Goal: Information Seeking & Learning: Compare options

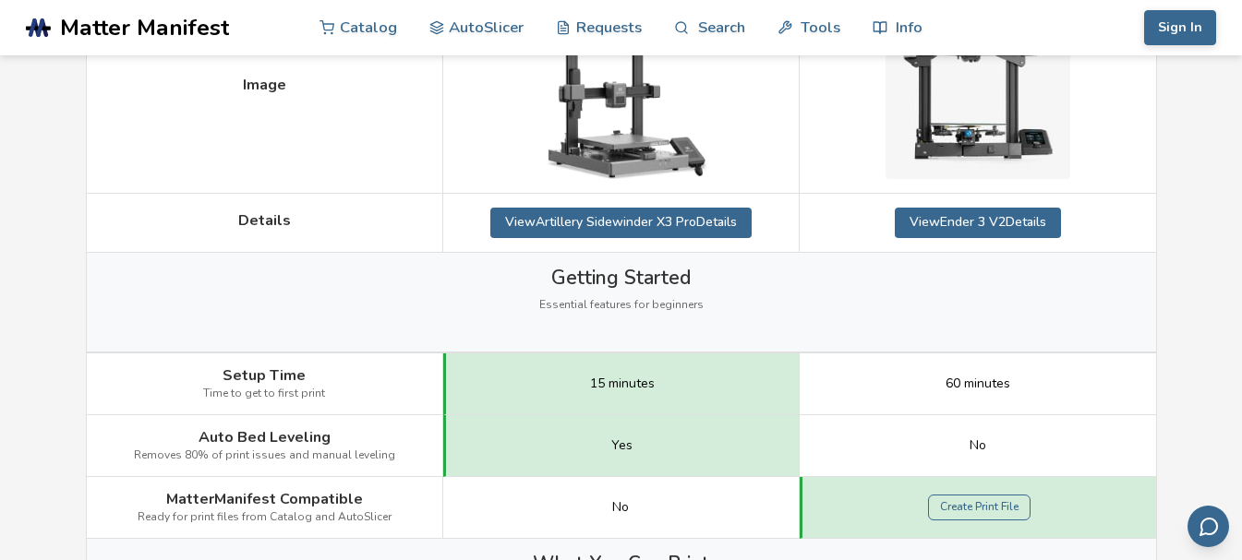
scroll to position [462, 0]
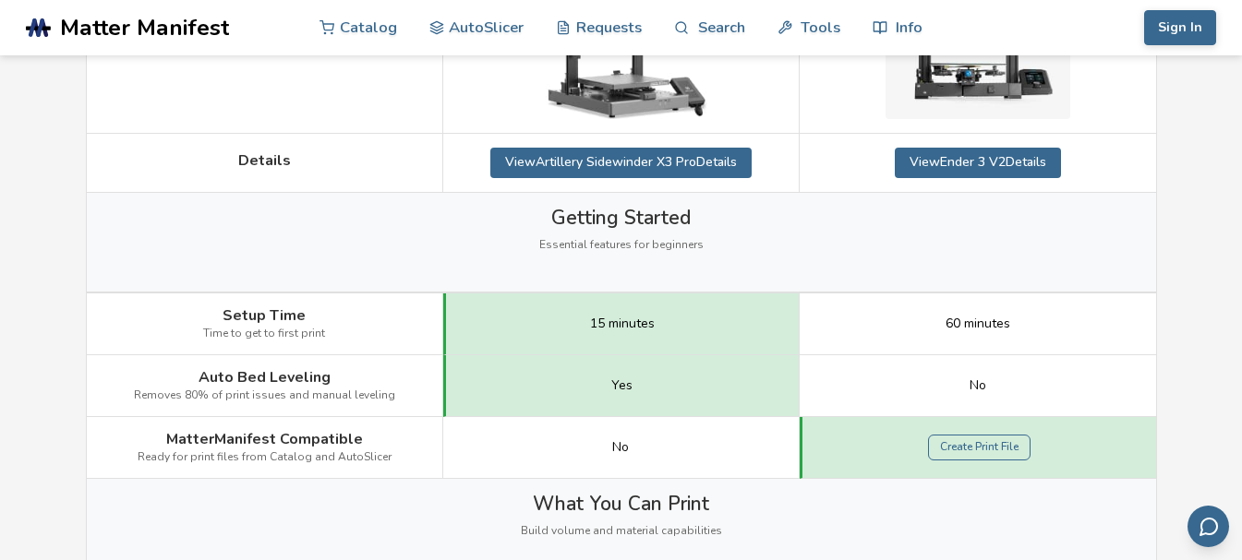
click at [250, 329] on span "Time to get to first print" at bounding box center [264, 334] width 122 height 13
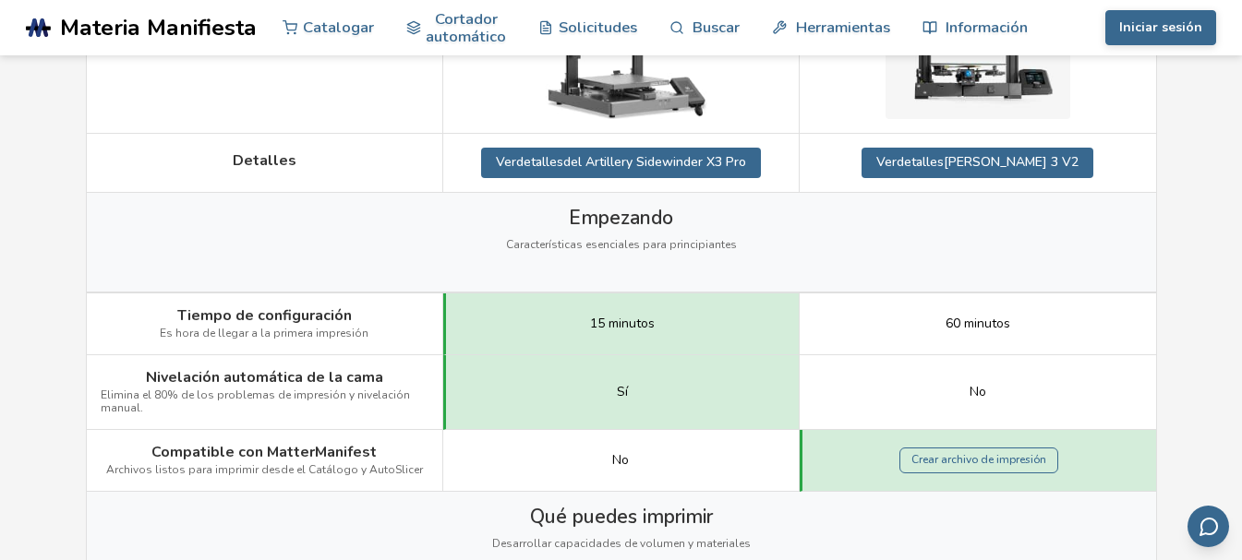
click at [227, 333] on font "Es hora de llegar a la primera impresión" at bounding box center [264, 333] width 209 height 15
drag, startPoint x: 161, startPoint y: 337, endPoint x: 378, endPoint y: 325, distance: 217.3
click at [378, 325] on div "Tiempo de configuración Es hora de llegar a la primera impresión" at bounding box center [265, 325] width 356 height 62
click at [382, 325] on div "Tiempo de configuración Es hora de llegar a la primera impresión" at bounding box center [265, 325] width 356 height 62
click at [386, 327] on div "Tiempo de configuración Es hora de llegar a la primera impresión" at bounding box center [265, 325] width 356 height 62
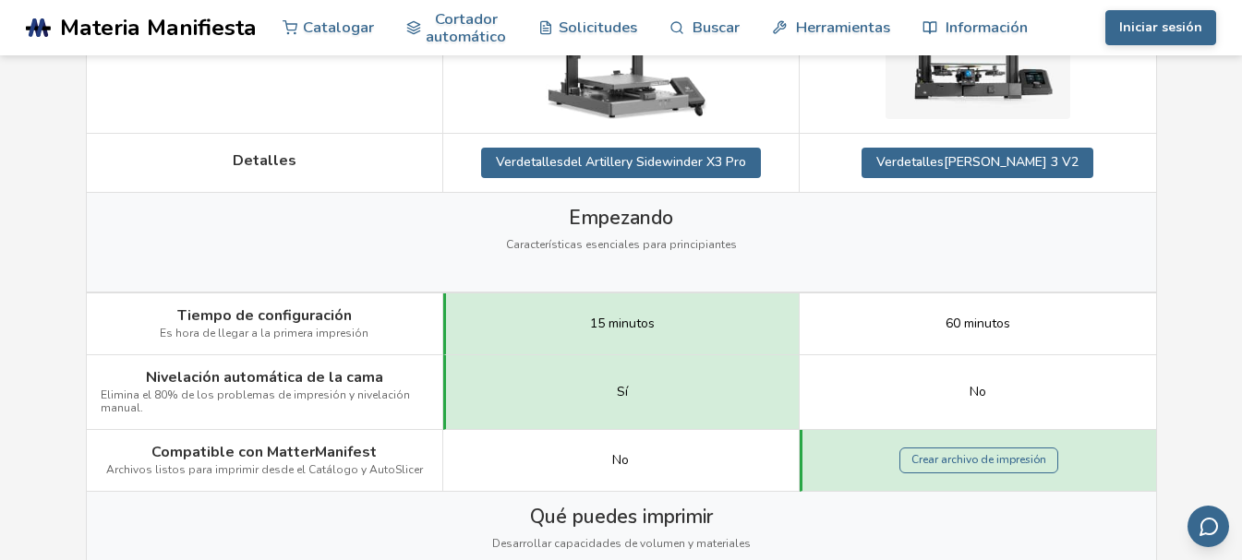
click at [651, 332] on div "15 minutos" at bounding box center [621, 325] width 356 height 62
drag, startPoint x: 135, startPoint y: 381, endPoint x: 873, endPoint y: 413, distance: 738.4
click at [0, 0] on div "Nivelación automática de la cama Elimina el 80% de los problemas de impresión y…" at bounding box center [0, 0] width 0 height 0
click at [766, 415] on div "Sí" at bounding box center [621, 392] width 356 height 75
click at [725, 409] on div "Sí" at bounding box center [621, 392] width 356 height 75
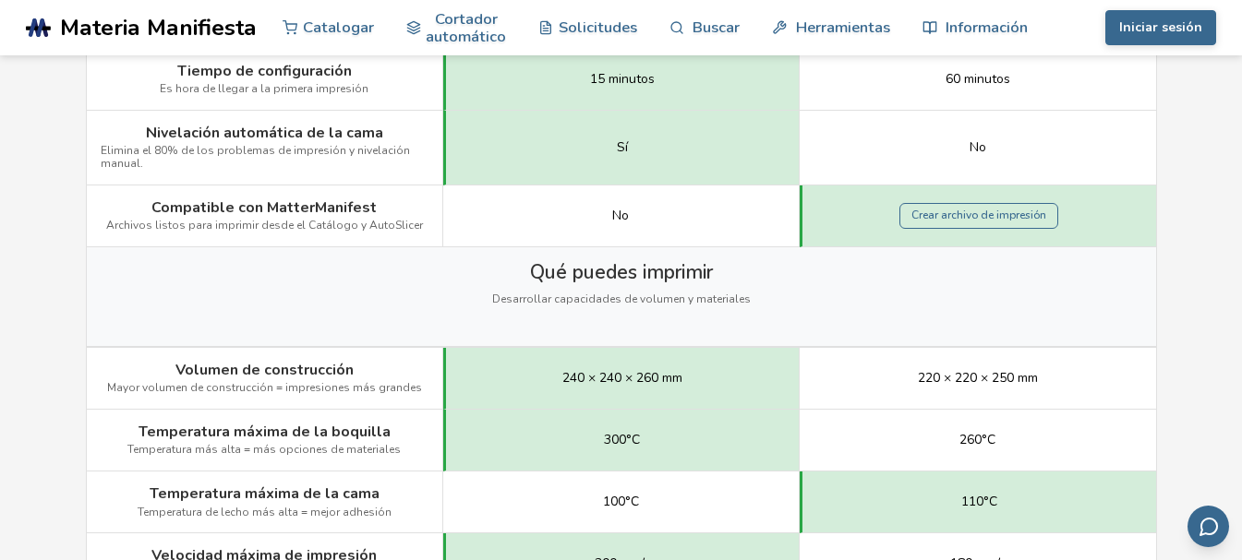
scroll to position [739, 0]
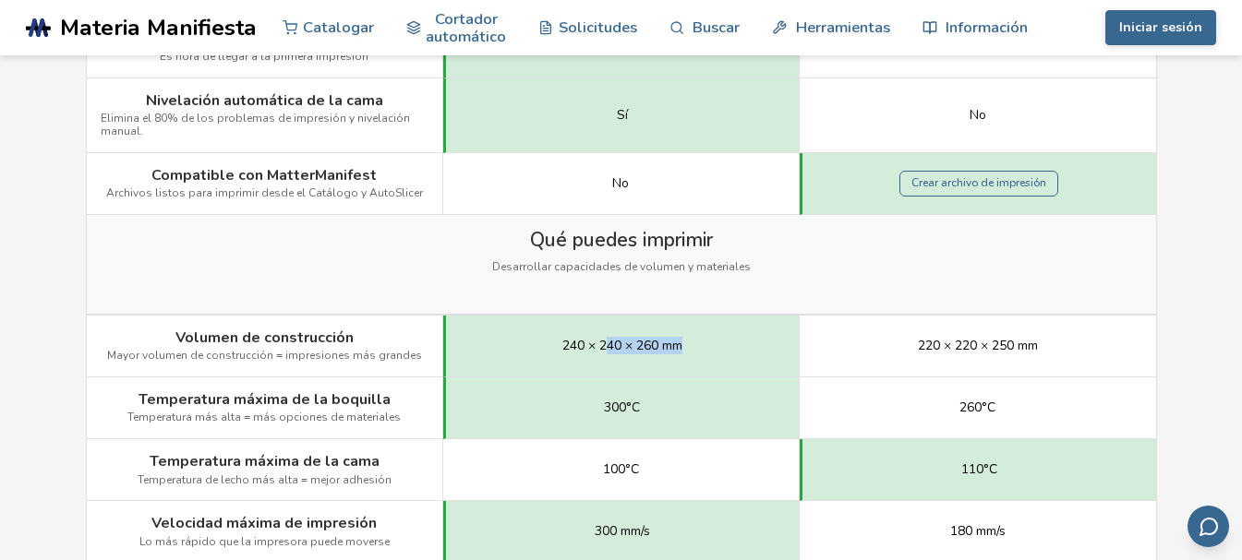
drag, startPoint x: 608, startPoint y: 345, endPoint x: 731, endPoint y: 345, distance: 123.7
click at [731, 345] on div "240 × 240 × 260 mm" at bounding box center [621, 347] width 356 height 62
drag, startPoint x: 731, startPoint y: 345, endPoint x: 488, endPoint y: 354, distance: 243.9
click at [488, 354] on div "240 × 240 × 260 mm" at bounding box center [621, 347] width 356 height 62
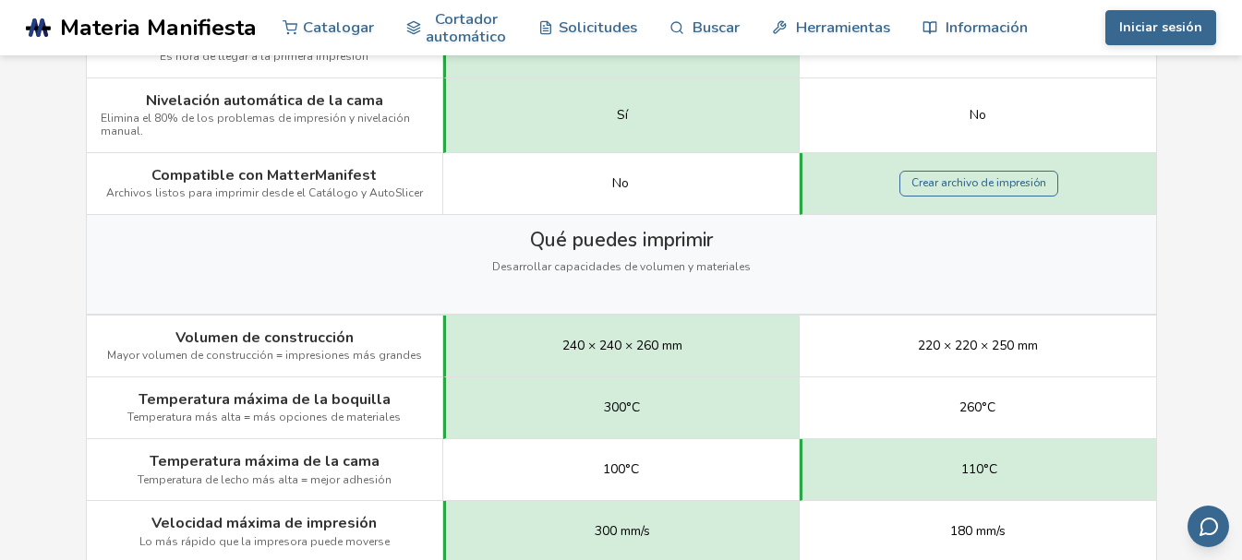
click at [535, 392] on div "300°C" at bounding box center [621, 409] width 356 height 62
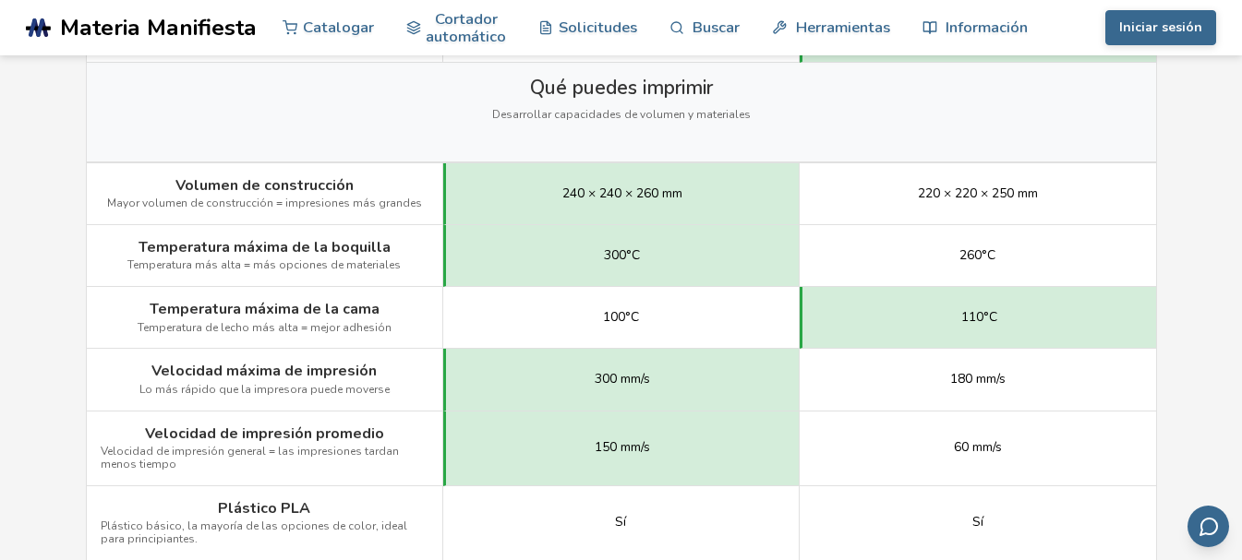
scroll to position [923, 0]
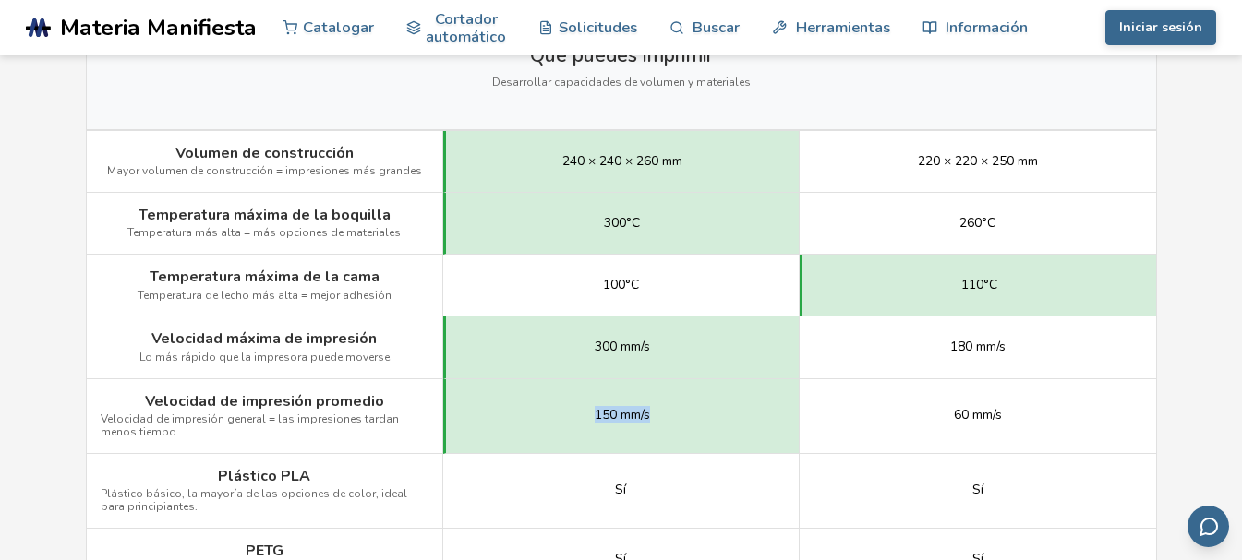
drag, startPoint x: 569, startPoint y: 418, endPoint x: 706, endPoint y: 420, distance: 137.6
click at [706, 420] on div "150 mm/s" at bounding box center [621, 417] width 356 height 75
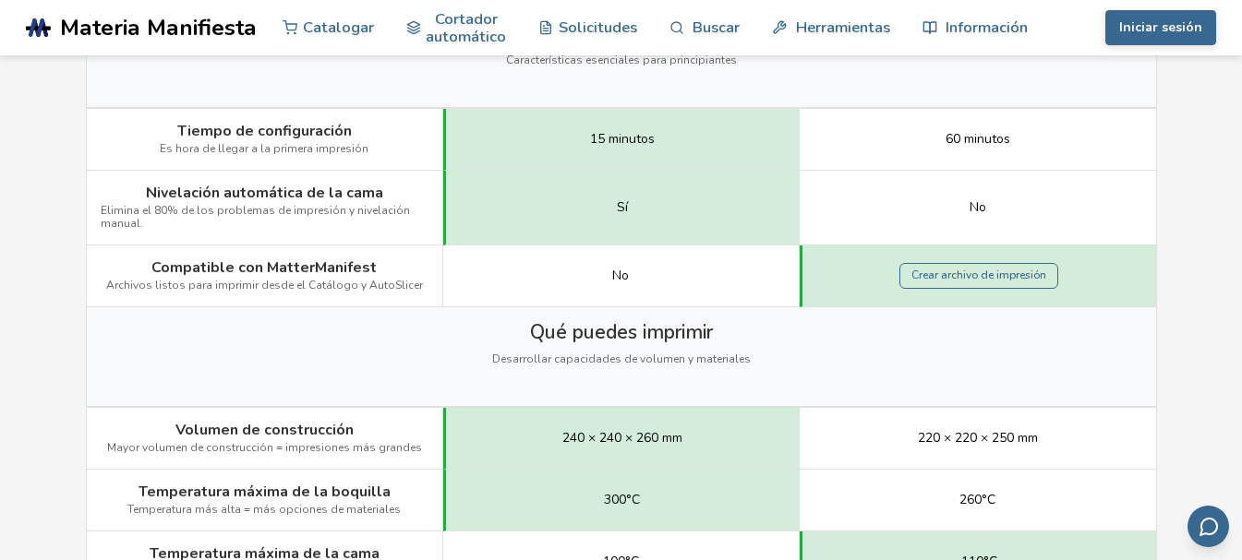
scroll to position [0, 0]
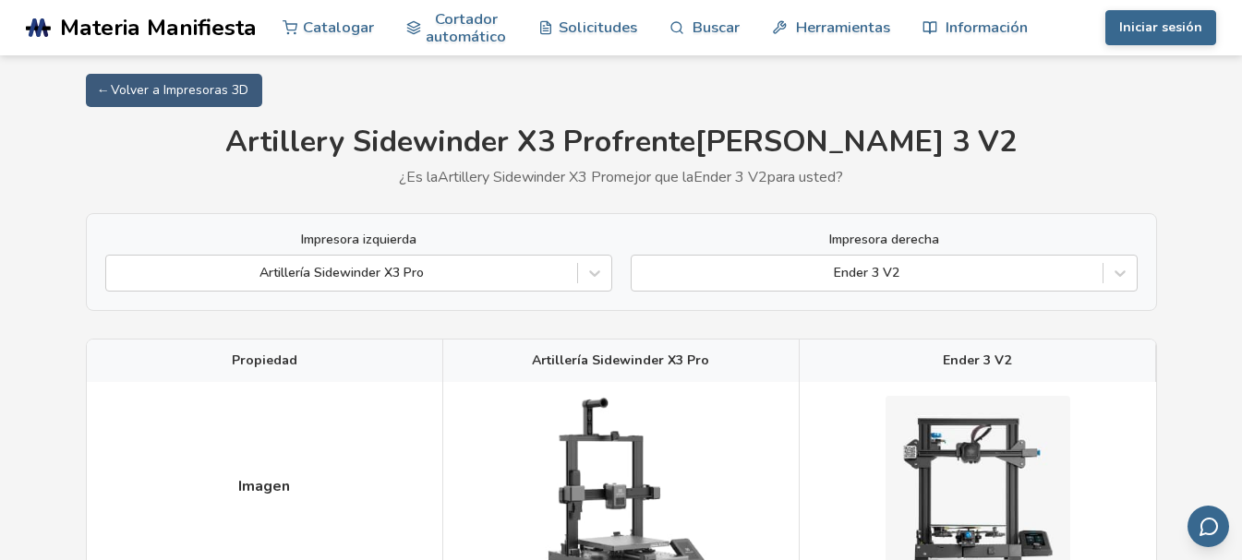
click at [690, 357] on font "Artillería Sidewinder X3 Pro" at bounding box center [620, 361] width 177 height 18
click at [594, 270] on div at bounding box center [594, 273] width 33 height 33
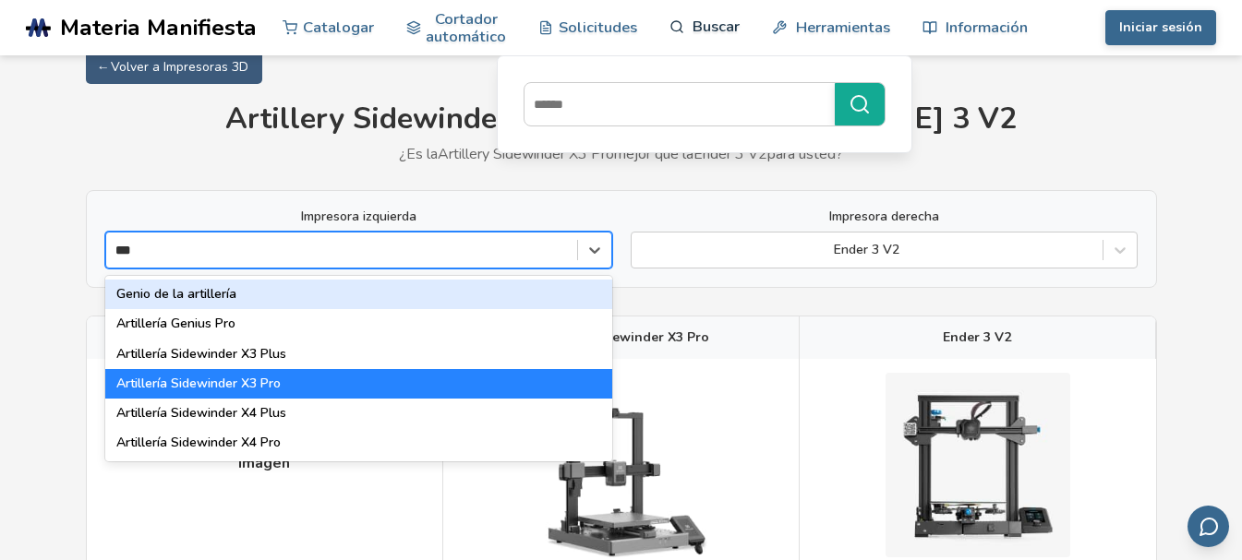
type input "***"
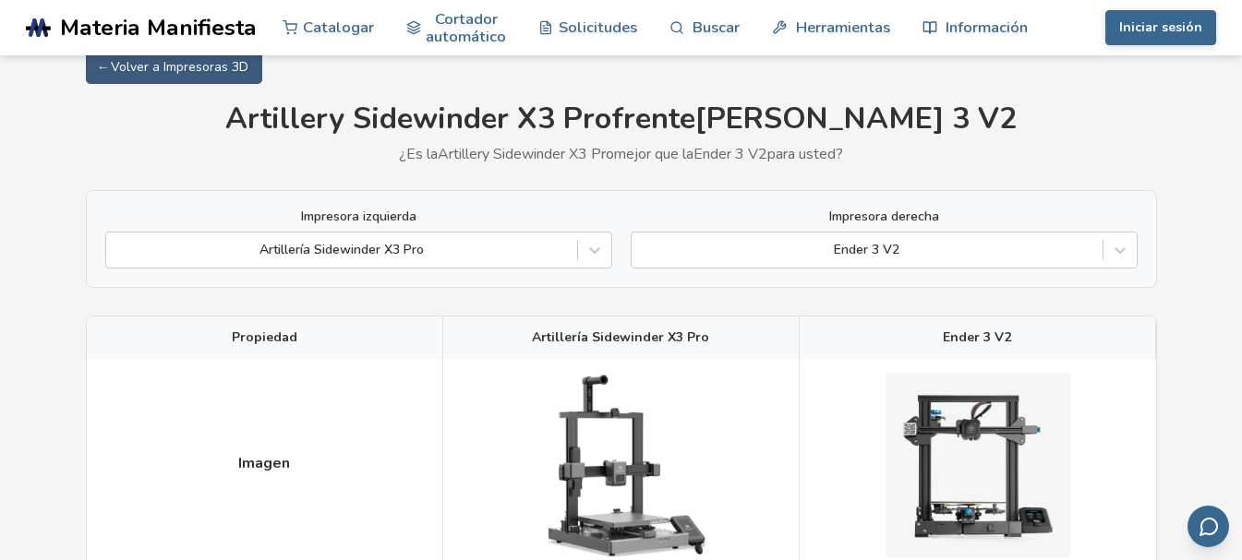
click at [737, 282] on div "Impresora izquierda Artillería Sidewinder X3 Pro Impresora derecha Ender 3 V2" at bounding box center [621, 239] width 1071 height 98
click at [592, 254] on icon at bounding box center [594, 250] width 18 height 18
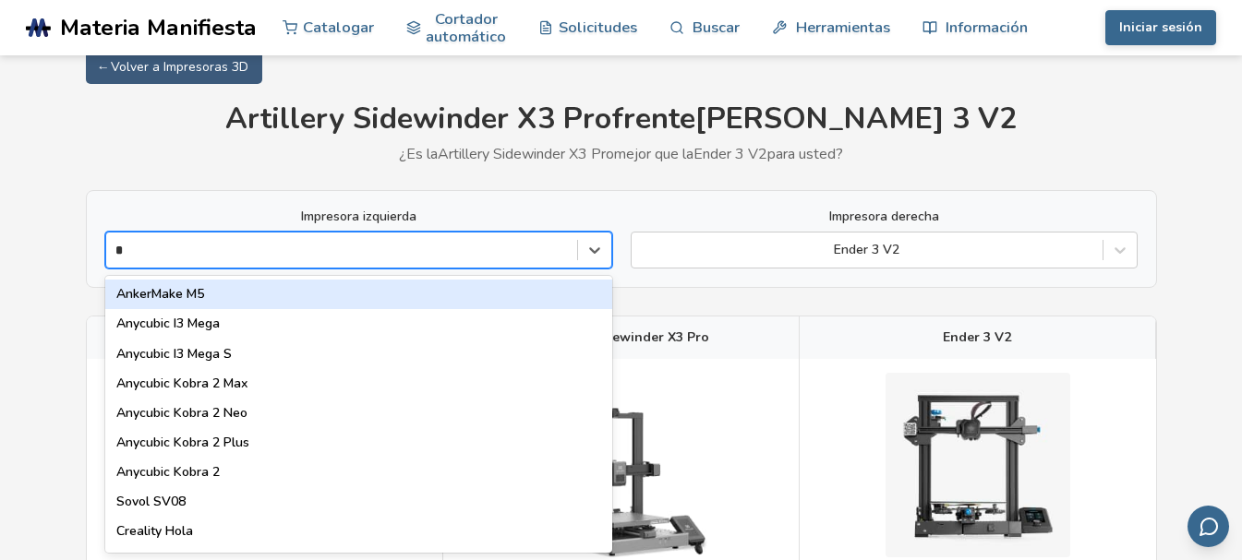
type input "**"
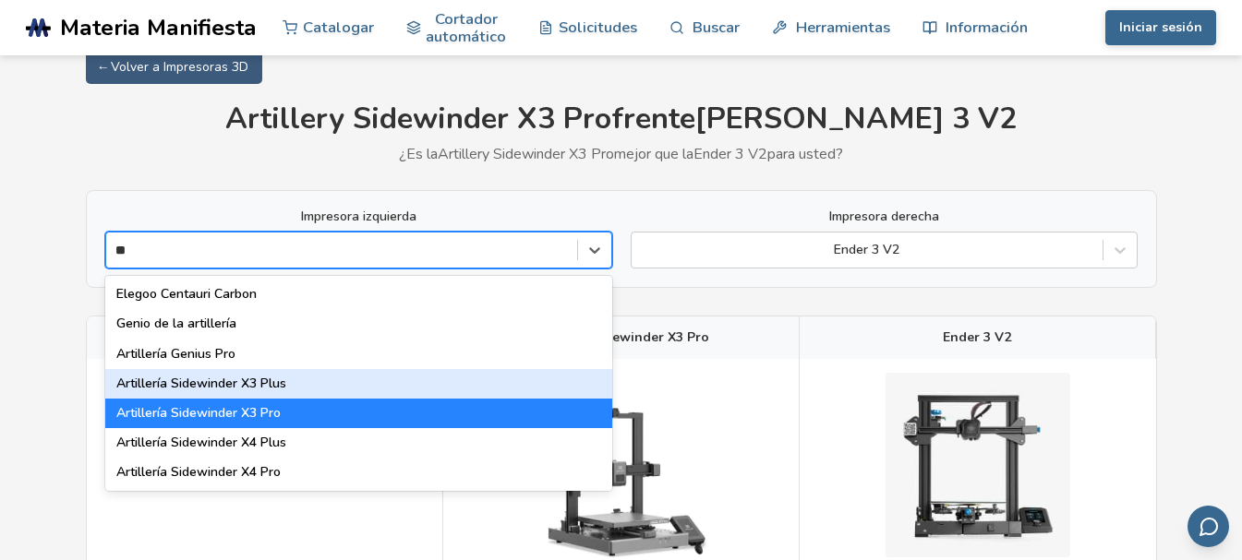
click at [328, 383] on div "Artillería Sidewinder X3 Plus" at bounding box center [358, 384] width 507 height 30
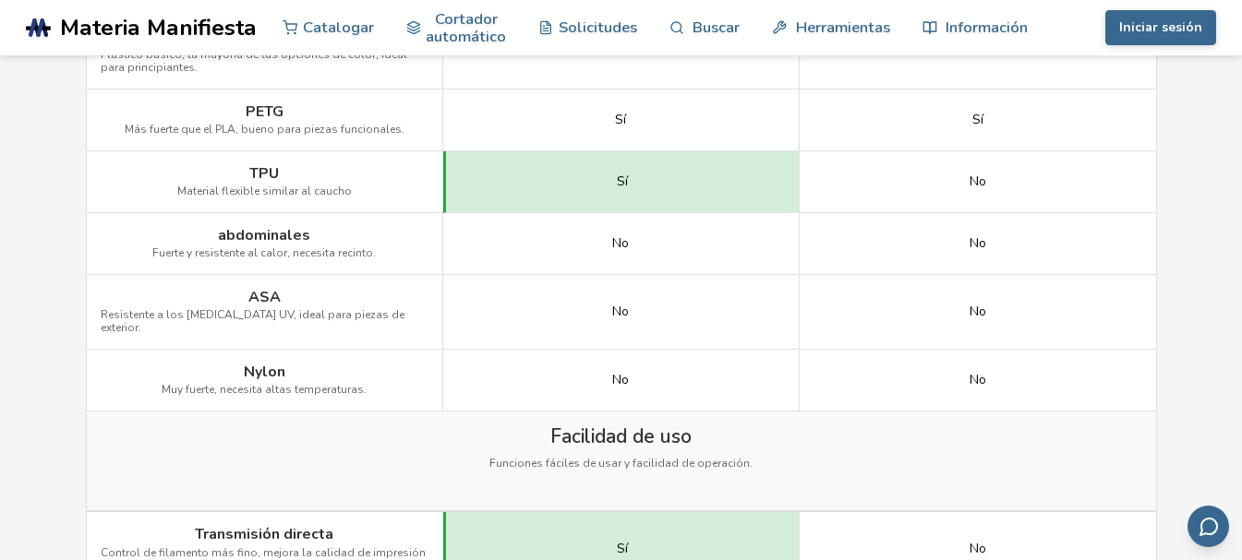
scroll to position [1408, 0]
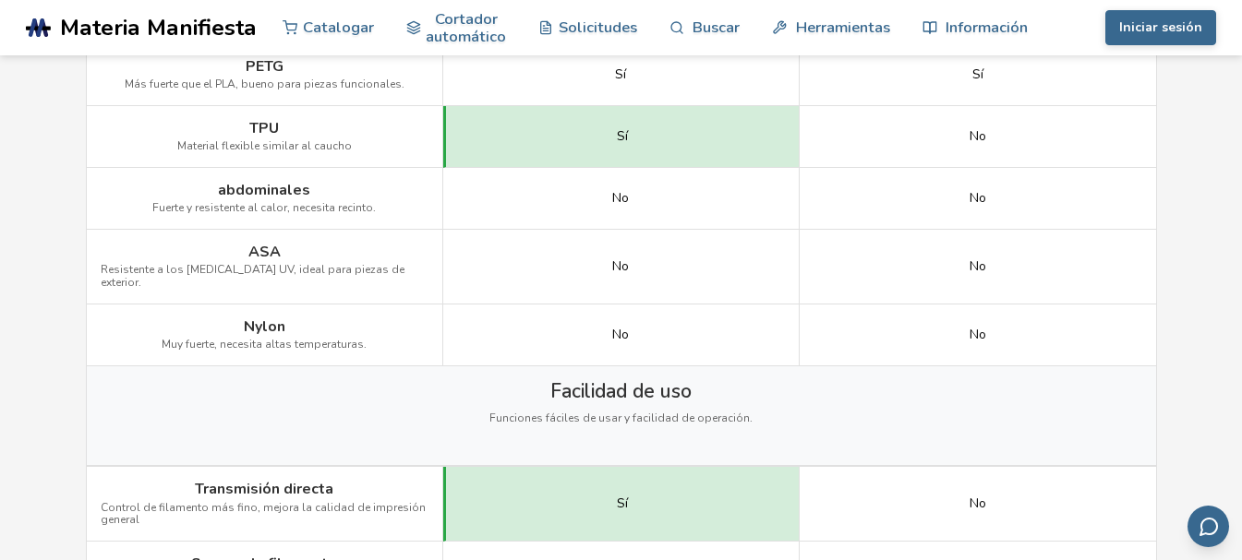
click at [289, 140] on font "Material flexible similar al caucho" at bounding box center [264, 146] width 175 height 15
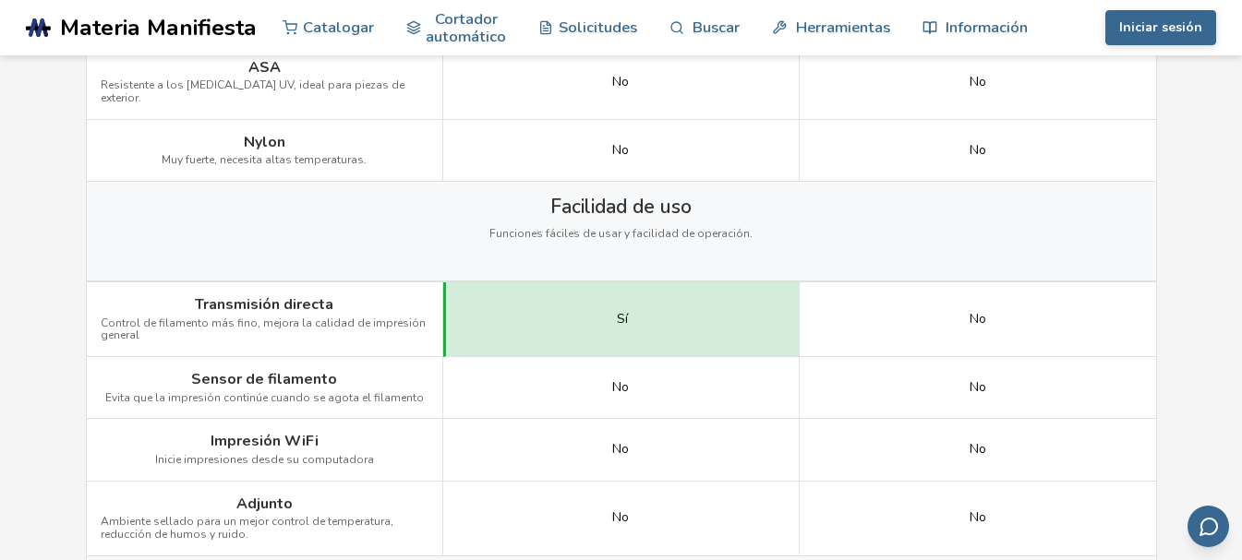
scroll to position [1777, 0]
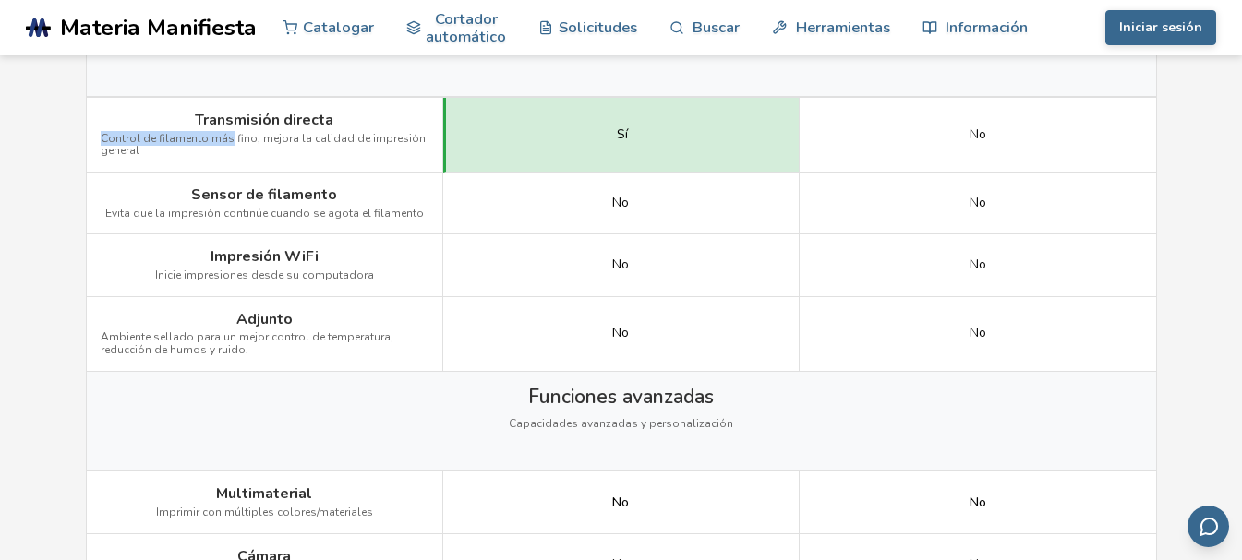
drag, startPoint x: 99, startPoint y: 127, endPoint x: 224, endPoint y: 127, distance: 125.6
click at [224, 127] on div "Transmisión directa Control de filamento más fino, mejora la calidad de impresi…" at bounding box center [265, 135] width 356 height 75
click at [224, 131] on font "Control de filamento más fino, mejora la calidad de impresión general" at bounding box center [263, 145] width 325 height 28
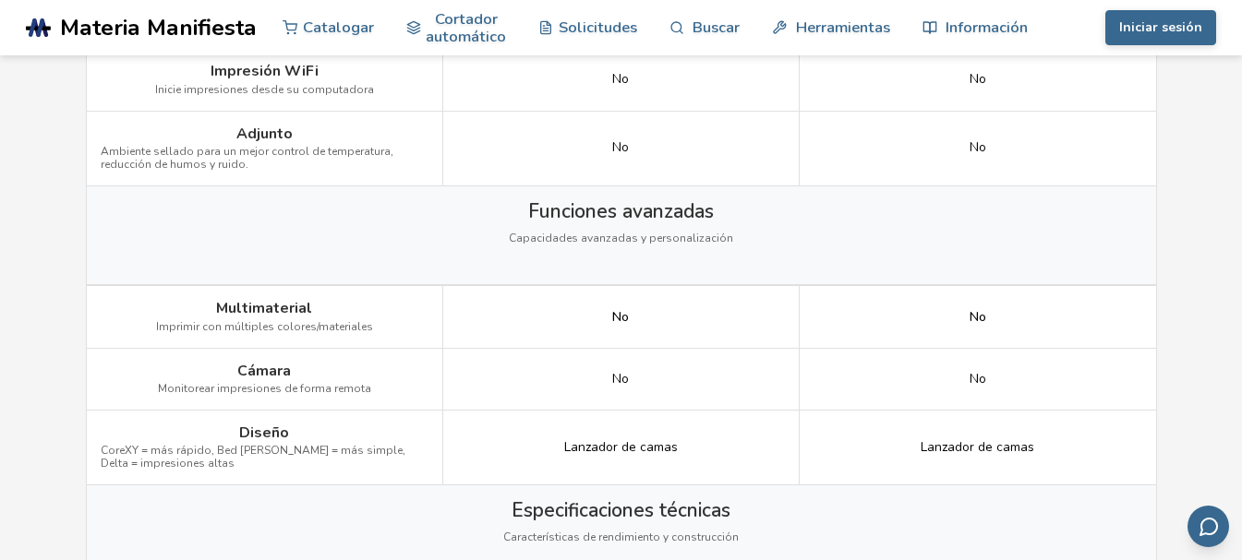
scroll to position [2239, 0]
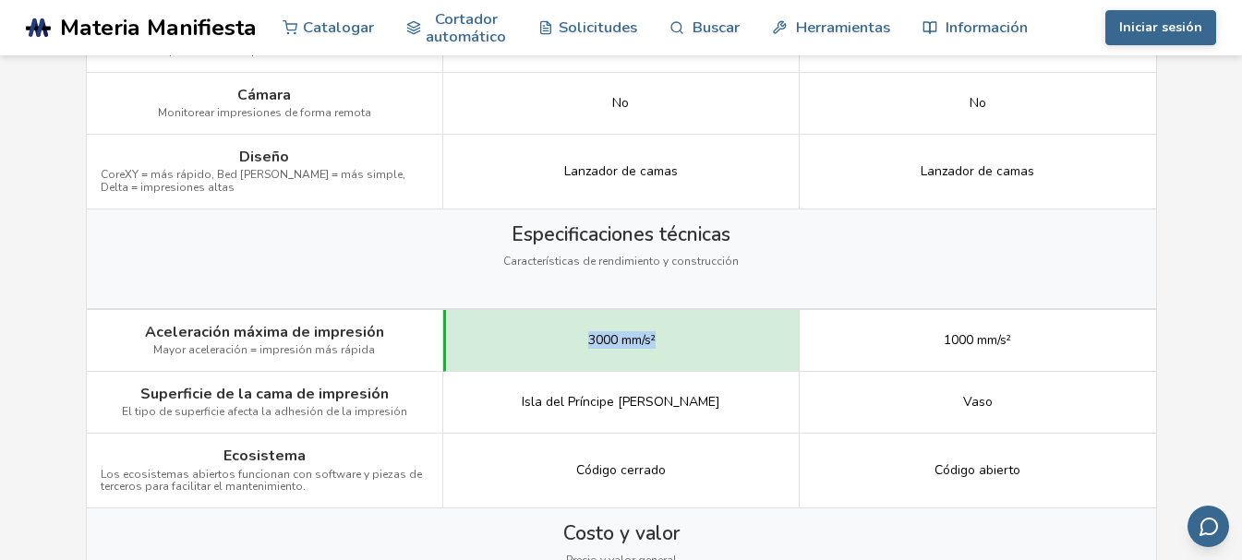
drag, startPoint x: 576, startPoint y: 336, endPoint x: 756, endPoint y: 336, distance: 180.1
click at [756, 336] on div "3000 mm/s²" at bounding box center [621, 341] width 356 height 62
drag, startPoint x: 247, startPoint y: 342, endPoint x: 372, endPoint y: 342, distance: 125.6
click at [372, 342] on div "Aceleración máxima de impresión Mayor aceleración = impresión más rápida" at bounding box center [265, 341] width 356 height 62
drag, startPoint x: 405, startPoint y: 342, endPoint x: 518, endPoint y: 343, distance: 112.7
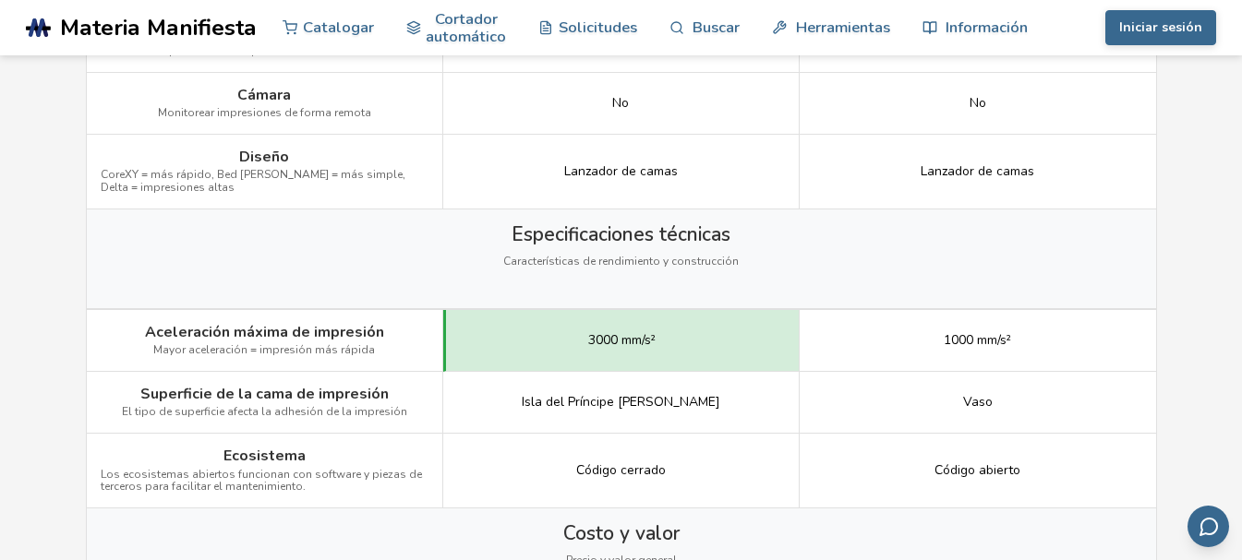
click at [407, 342] on div "Aceleración máxima de impresión Mayor aceleración = impresión más rápida" at bounding box center [265, 341] width 356 height 62
click at [701, 343] on div "3000 mm/s²" at bounding box center [621, 341] width 356 height 62
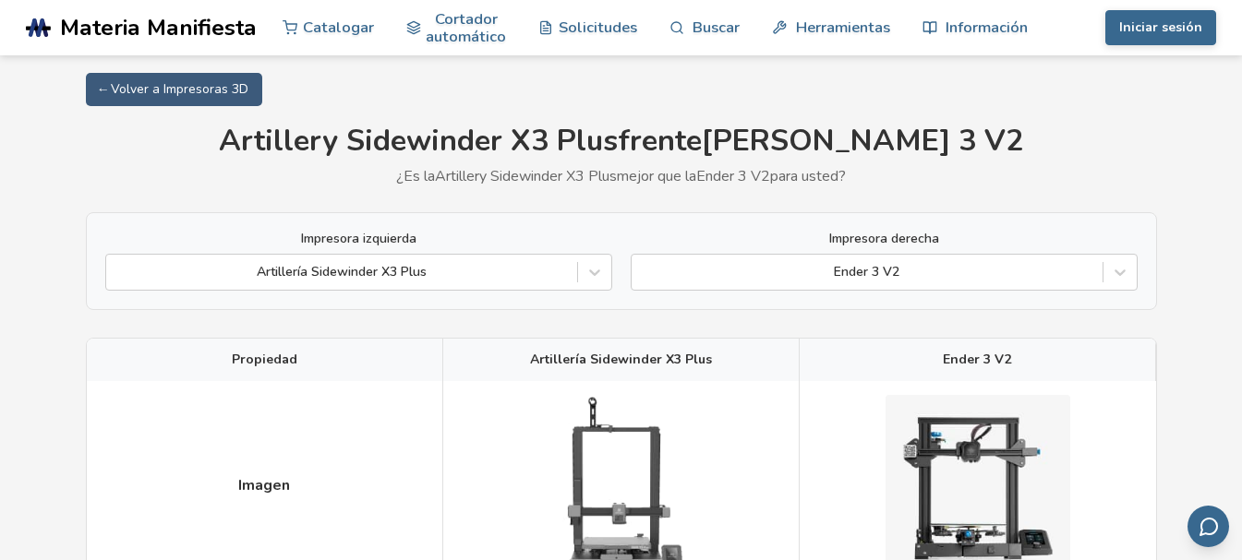
scroll to position [0, 0]
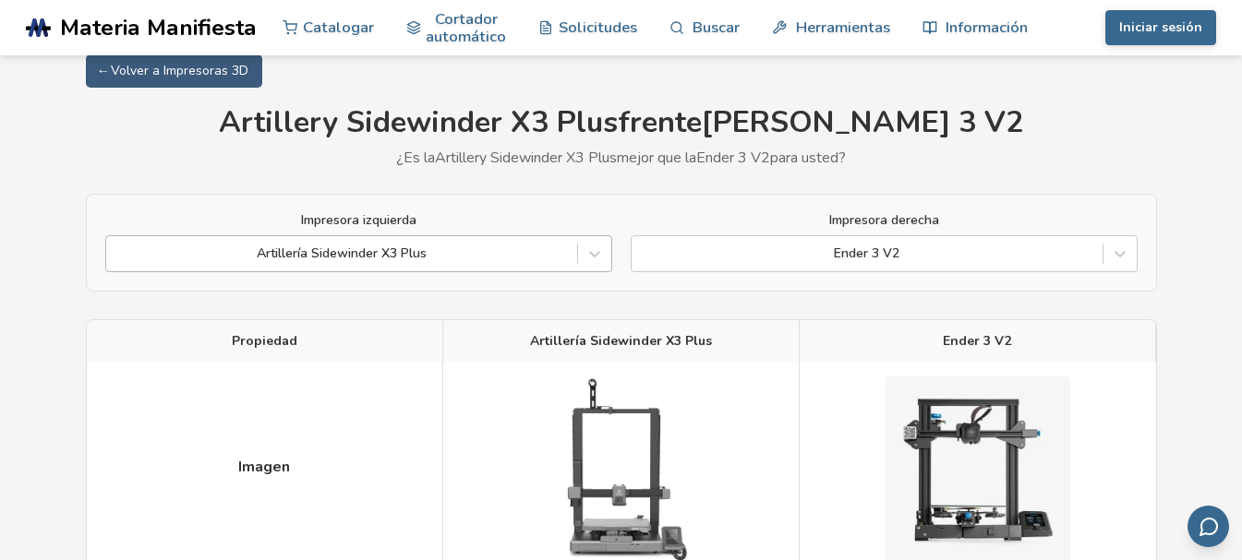
click at [382, 275] on div "Impresora izquierda Artillería Sidewinder X3 Plus Impresora derecha Ender 3 V2" at bounding box center [621, 243] width 1071 height 98
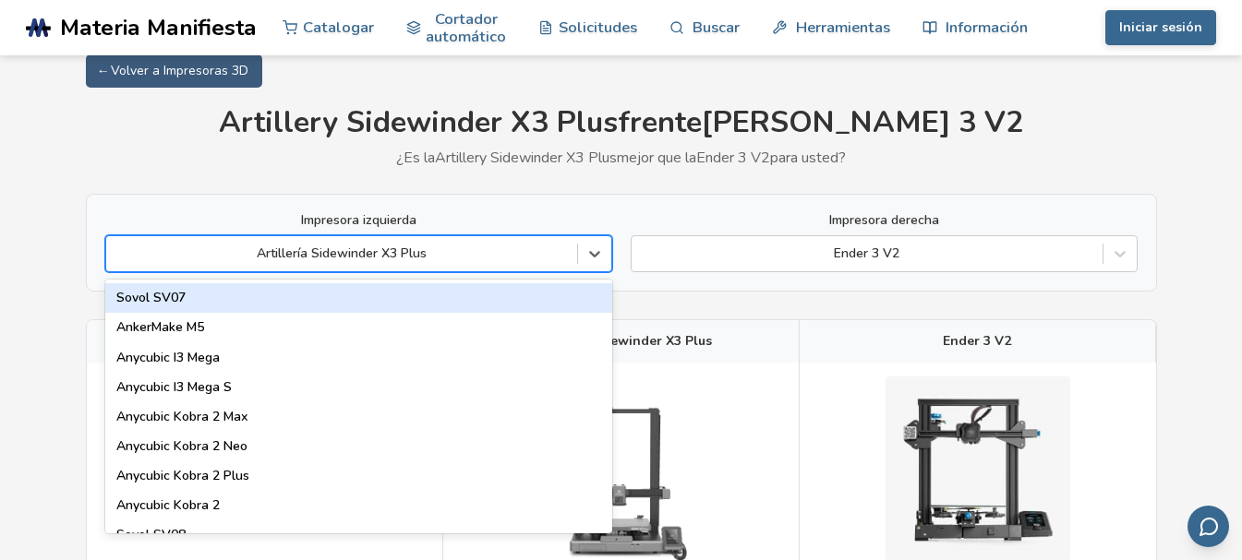
scroll to position [23, 0]
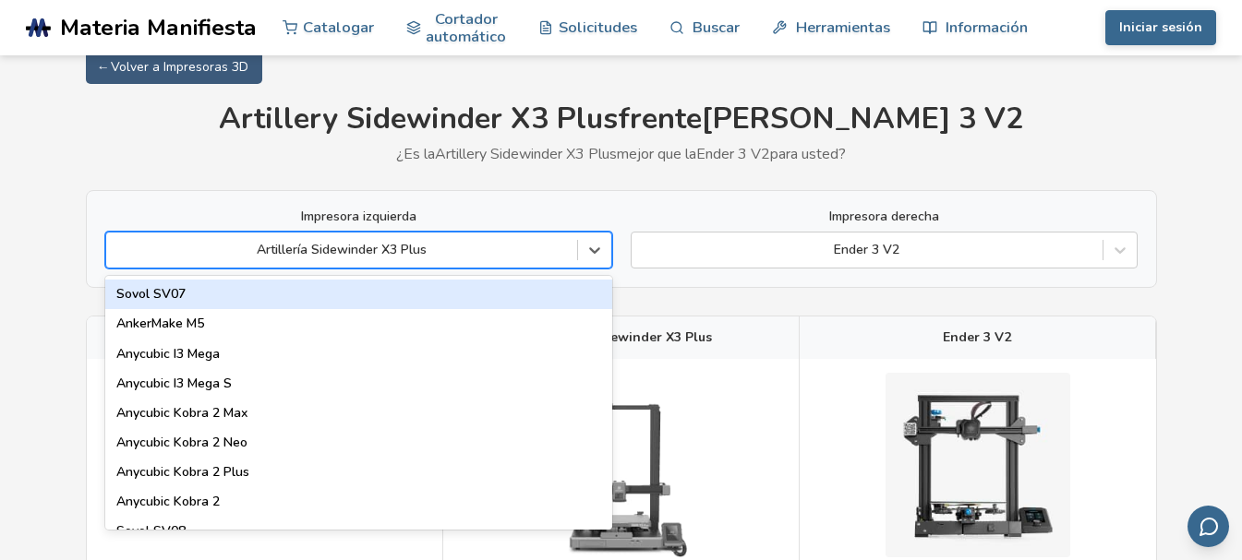
click at [382, 275] on div "Impresora izquierda Hay 89 resultados disponibles. Use las teclas Arriba y Abaj…" at bounding box center [621, 239] width 1071 height 98
